Goal: Task Accomplishment & Management: Complete application form

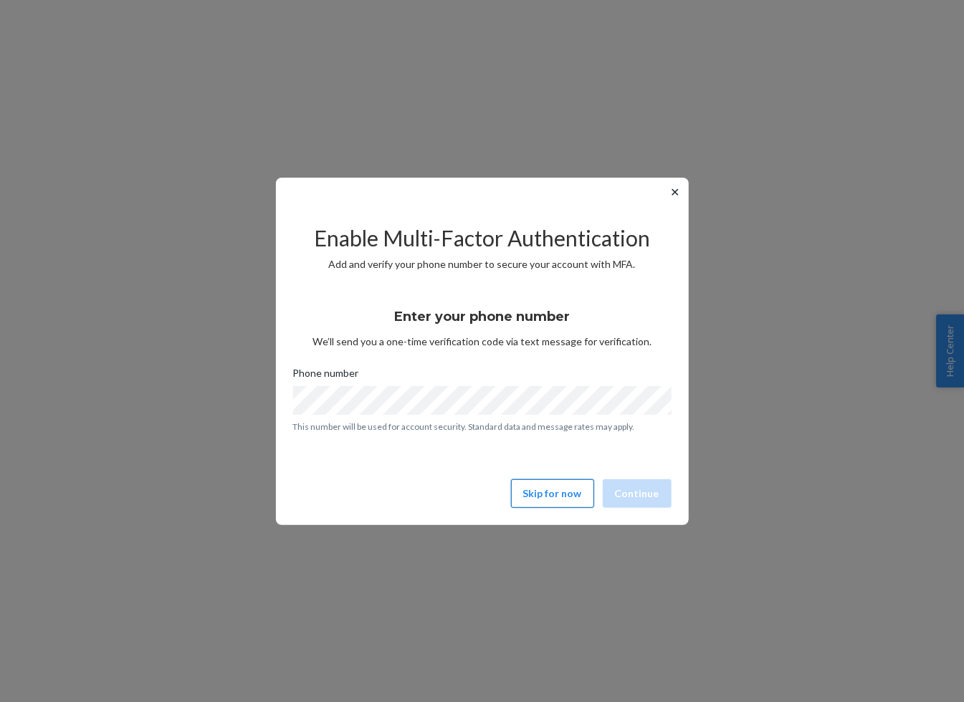
click at [545, 494] on button "Skip for now" at bounding box center [552, 493] width 83 height 29
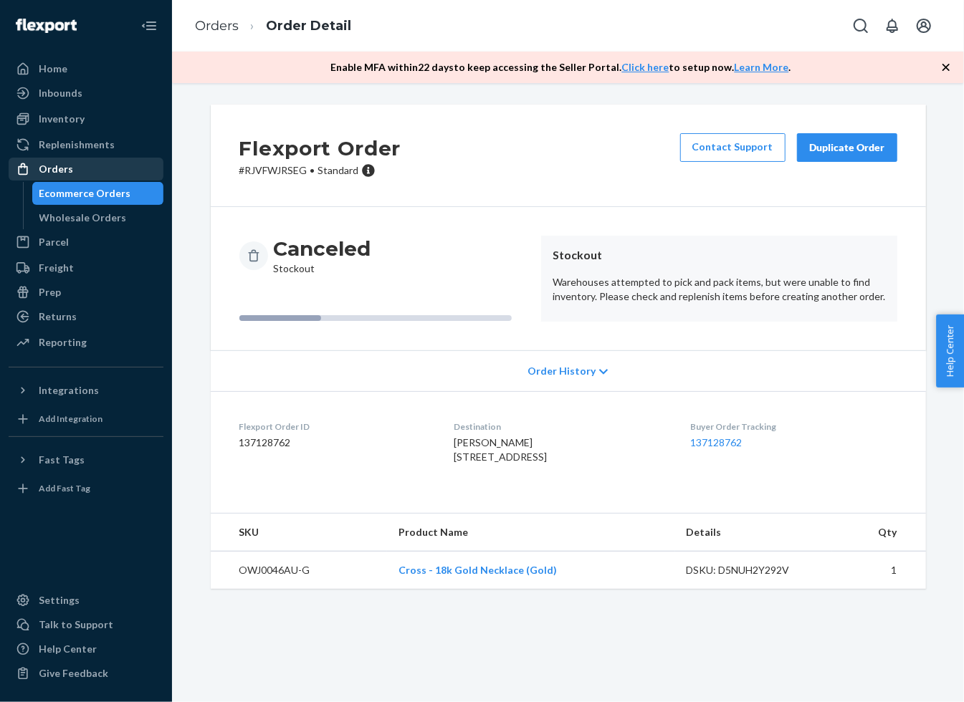
click at [60, 159] on div "Orders" at bounding box center [86, 169] width 152 height 20
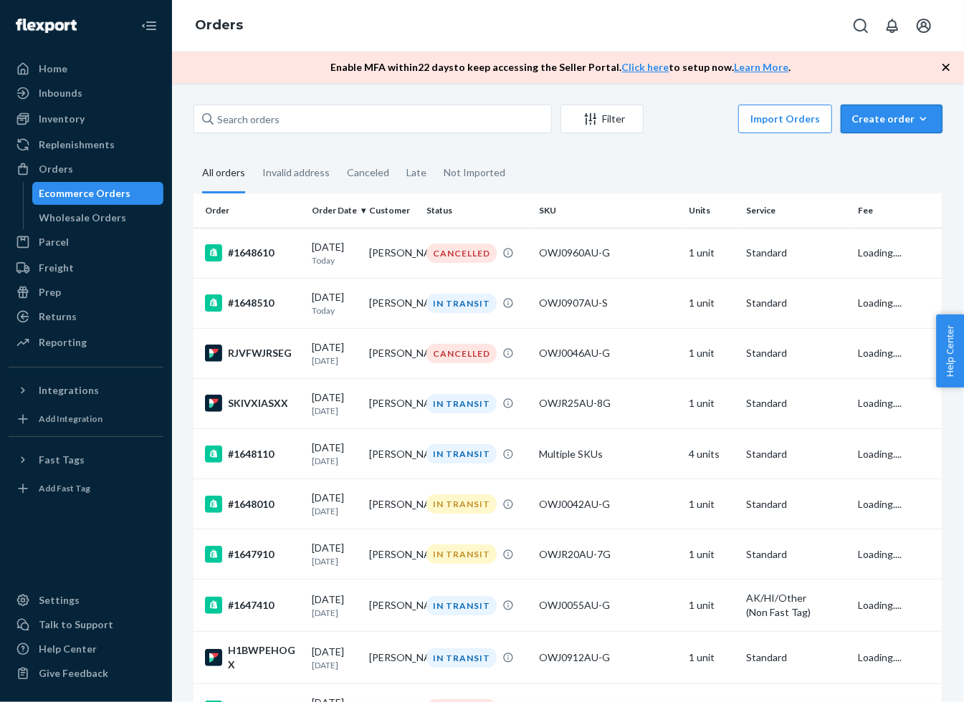
click at [906, 118] on div "Create order" at bounding box center [891, 119] width 80 height 14
click at [877, 148] on span "Ecommerce order" at bounding box center [899, 153] width 89 height 10
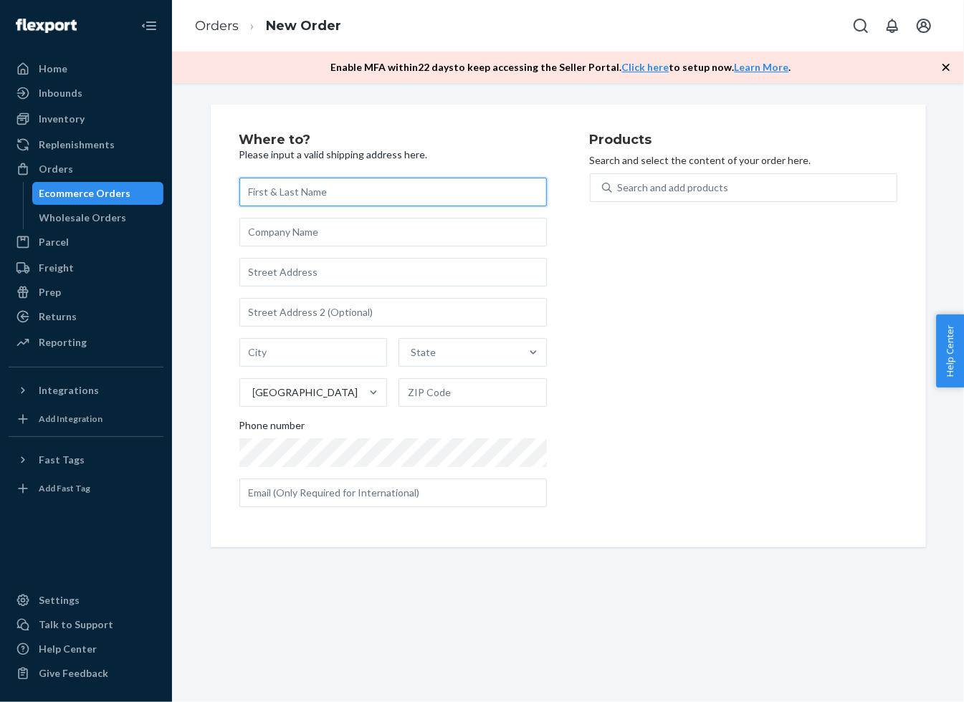
paste input "[PERSON_NAME]"
type input "[PERSON_NAME]"
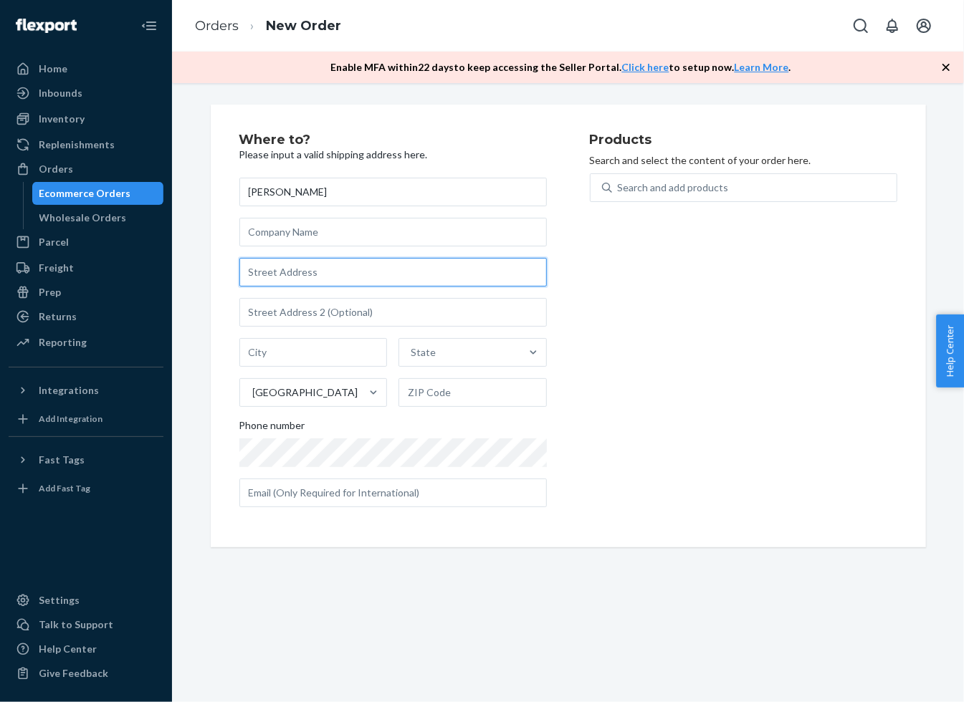
click at [421, 285] on input "text" at bounding box center [392, 272] width 307 height 29
paste input "[STREET_ADDRESS]"
type input "[STREET_ADDRESS]"
type input "Flagstaff"
type input "86001"
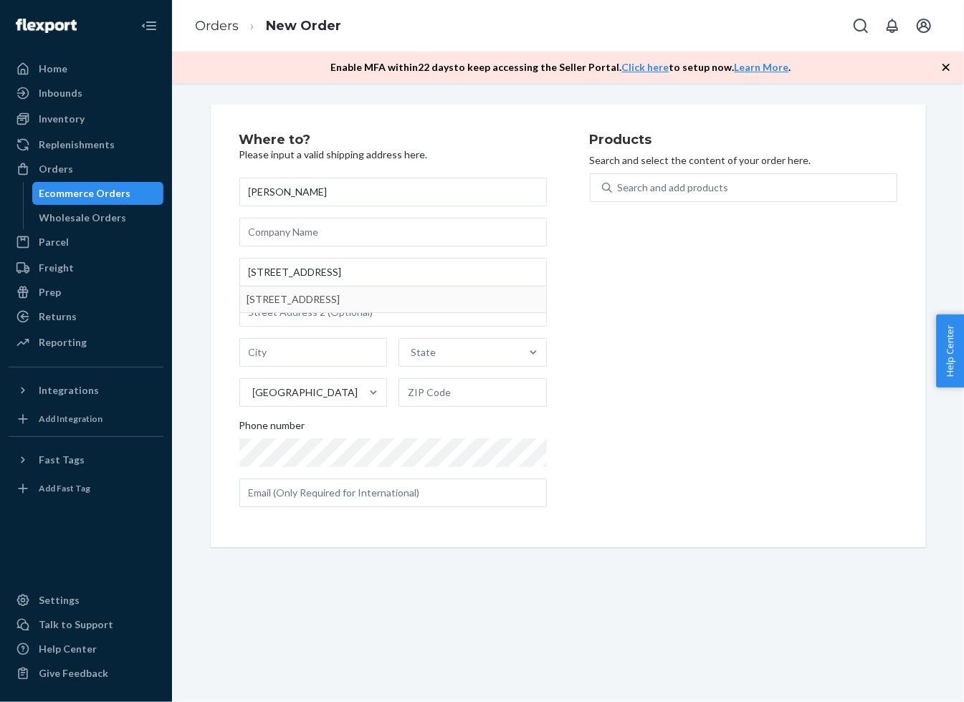
type input "[STREET_ADDRESS]"
click at [362, 312] on input "text" at bounding box center [392, 312] width 307 height 29
paste input "Unit 508 Room 508C"
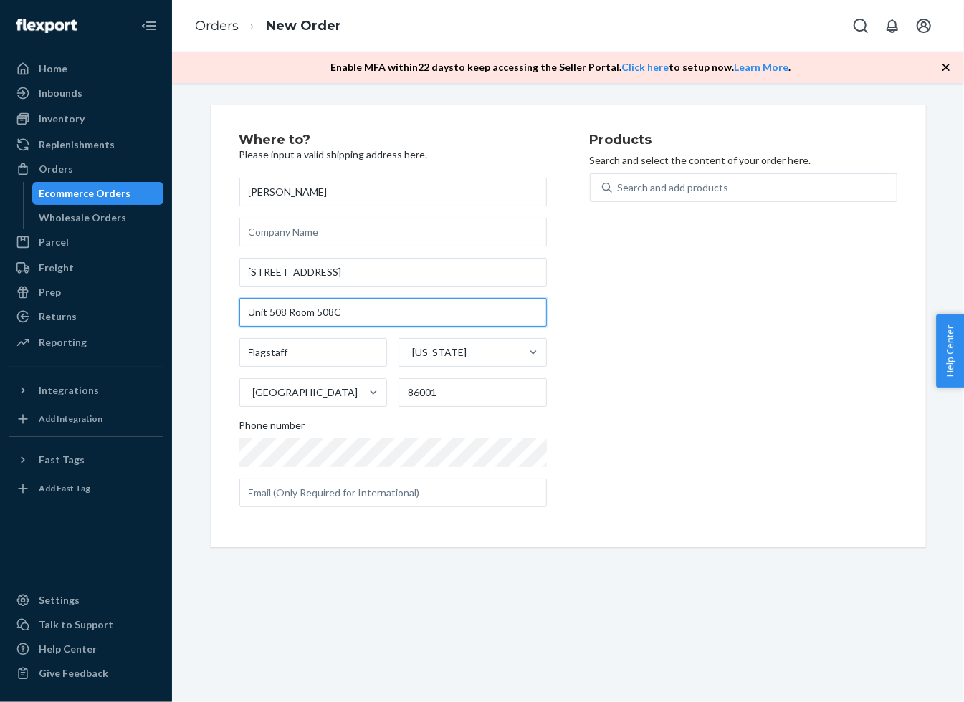
type input "Unit 508 Room 508C"
click at [673, 305] on div "Products Search and select the content of your order here. Search and add produ…" at bounding box center [743, 325] width 307 height 385
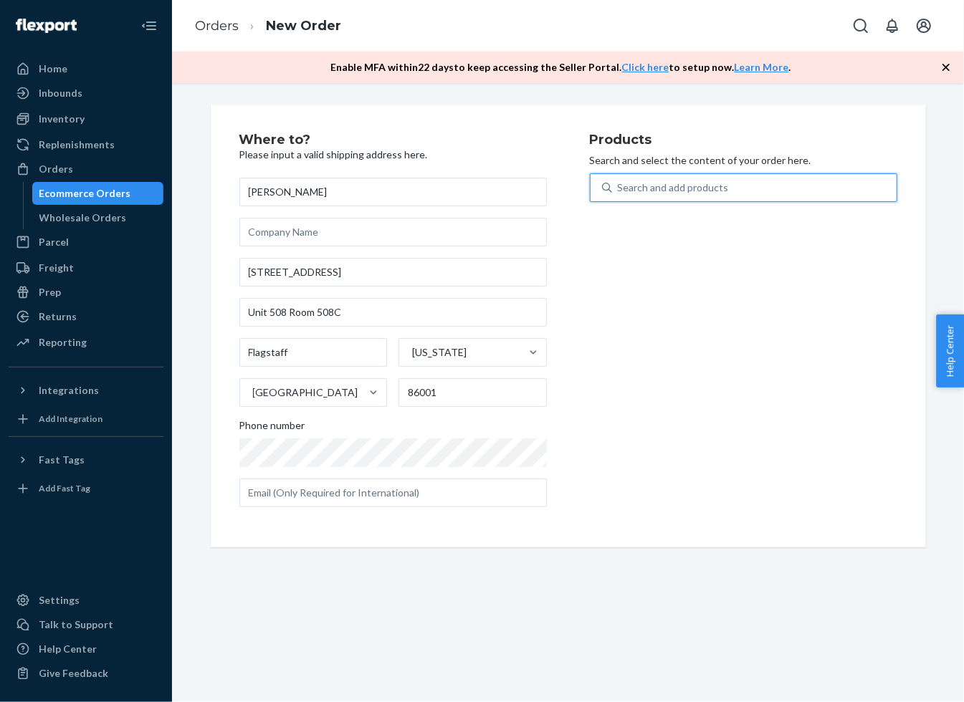
click at [657, 193] on div "Search and add products" at bounding box center [673, 188] width 111 height 14
click at [619, 193] on input "0 results available. Use Up and Down to choose options, press Enter to select t…" at bounding box center [618, 188] width 1 height 14
type input "abby"
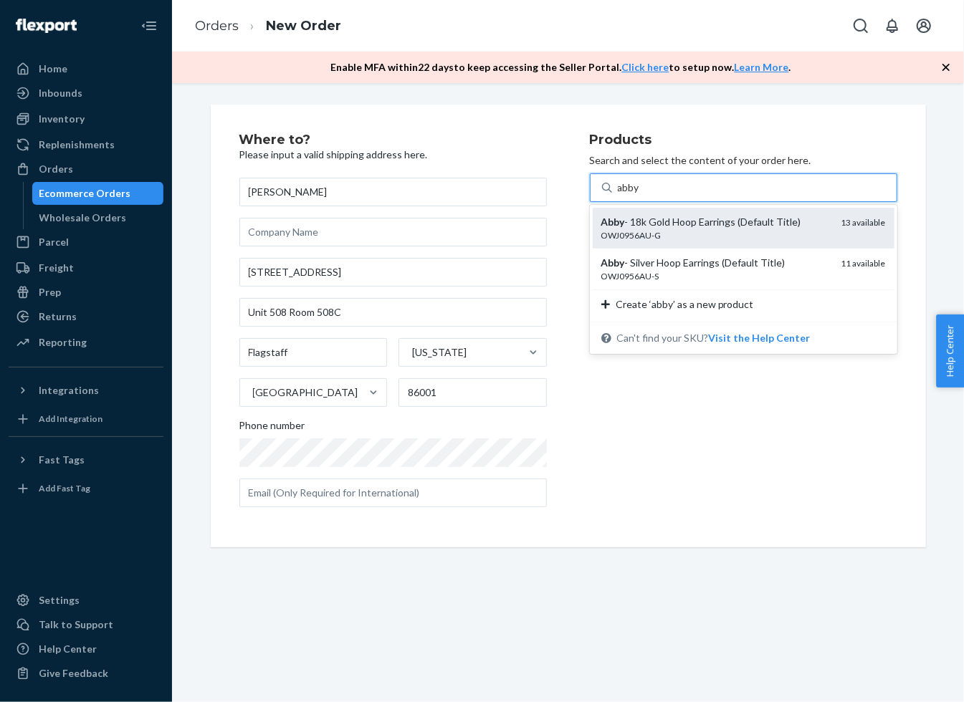
click at [750, 234] on div "OWJ0956AU-G" at bounding box center [715, 235] width 229 height 12
click at [641, 195] on input "abby" at bounding box center [629, 188] width 23 height 14
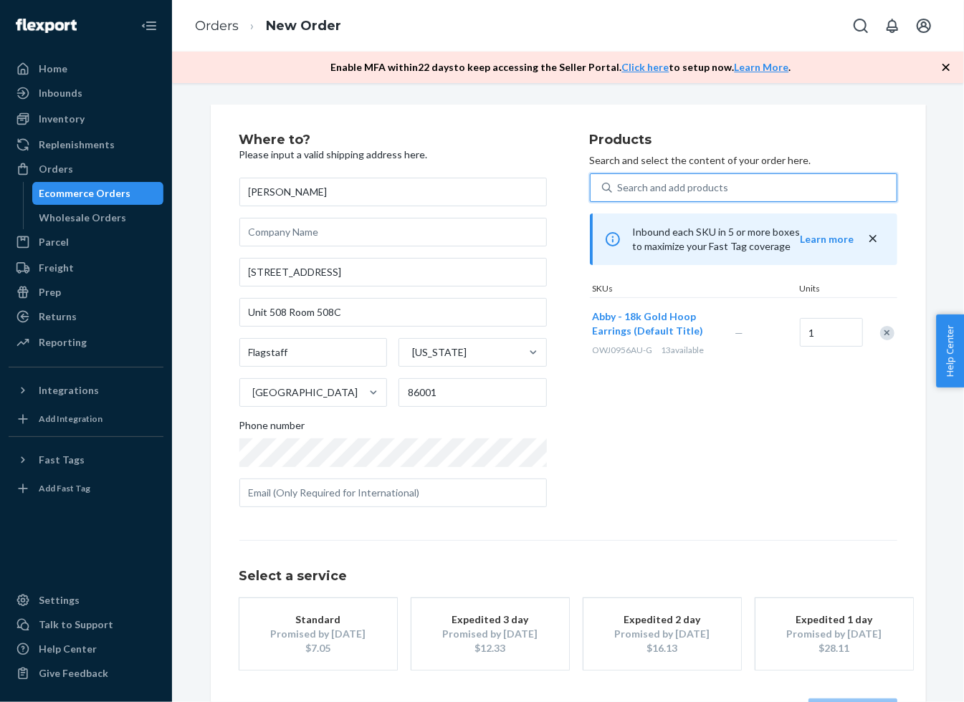
scroll to position [53, 0]
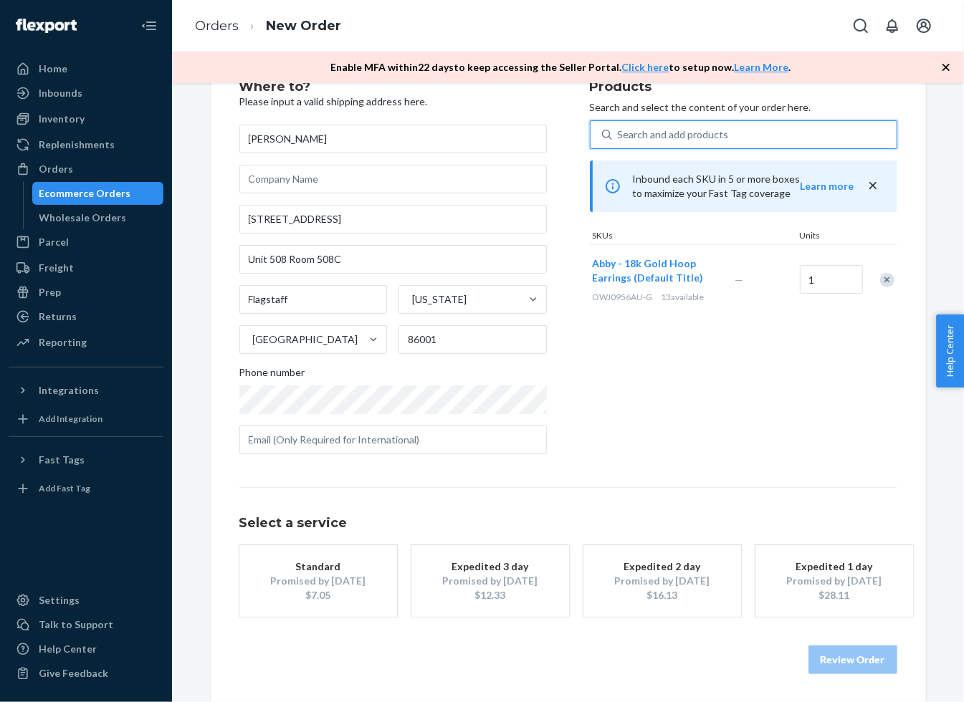
click at [312, 648] on div "Review Order" at bounding box center [568, 652] width 658 height 43
click at [325, 580] on div "Promised by [DATE]" at bounding box center [318, 581] width 115 height 14
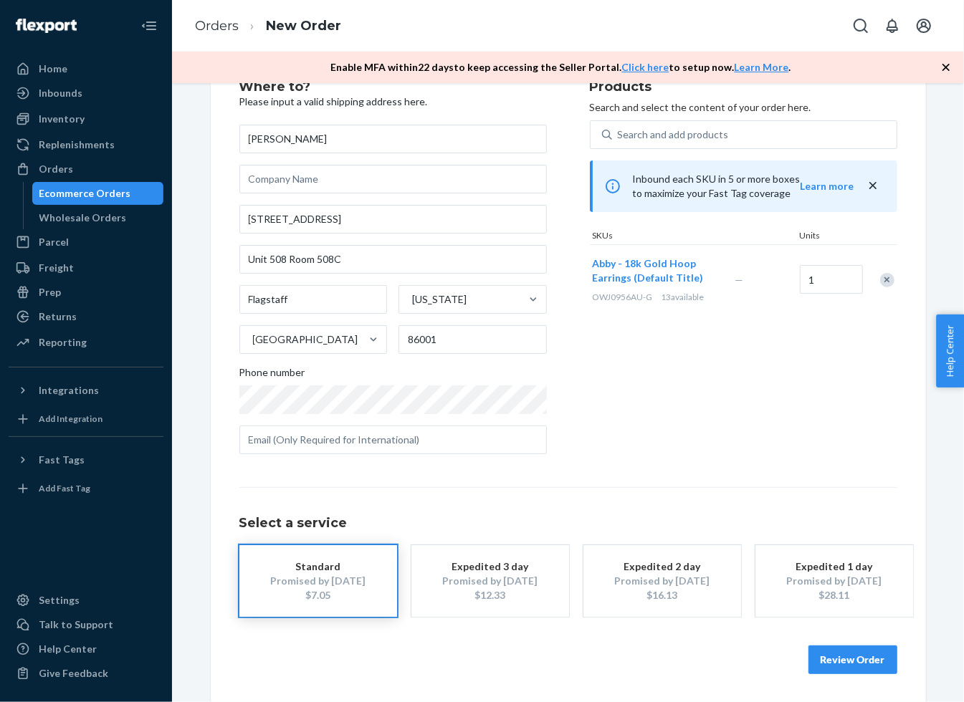
click at [833, 655] on button "Review Order" at bounding box center [852, 660] width 89 height 29
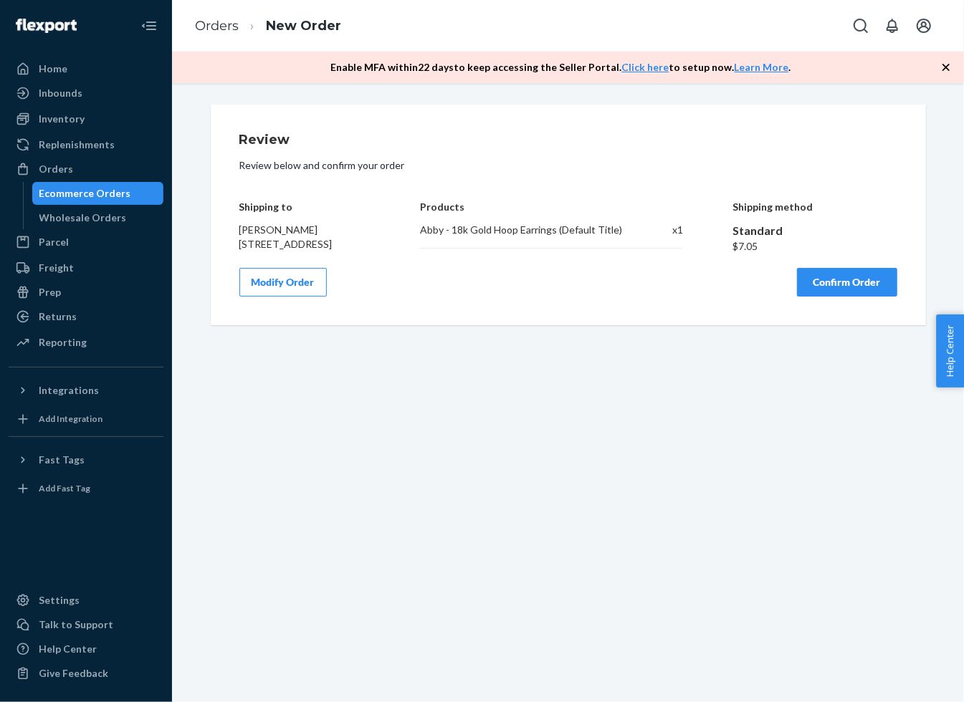
click at [817, 297] on button "Confirm Order" at bounding box center [847, 282] width 100 height 29
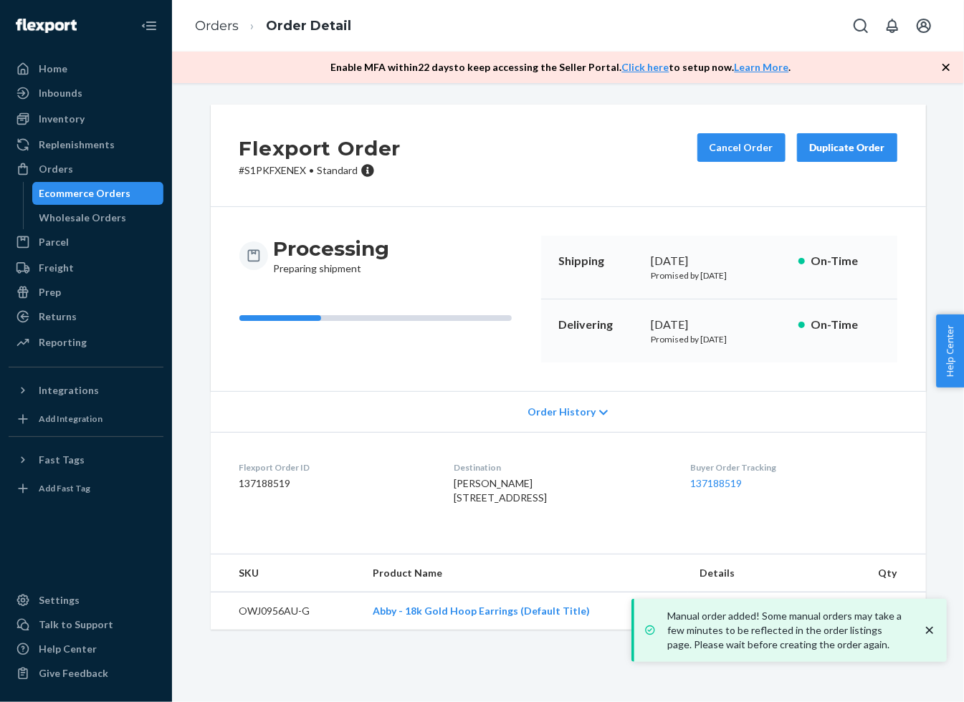
click at [927, 625] on icon "close toast" at bounding box center [929, 630] width 14 height 14
